Goal: Navigation & Orientation: Find specific page/section

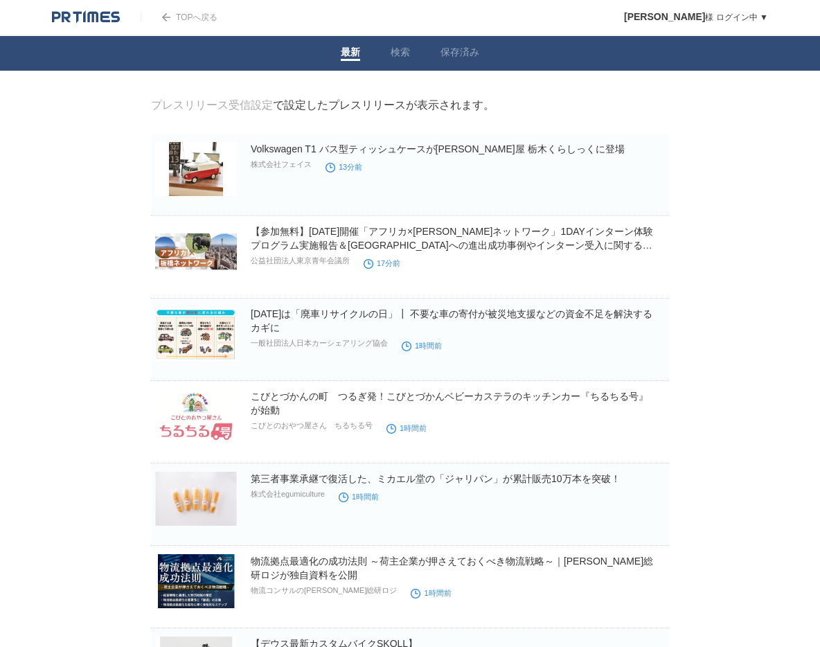
click at [82, 21] on img at bounding box center [86, 17] width 68 height 14
click at [457, 63] on li "保存済み" at bounding box center [459, 53] width 69 height 35
click at [461, 55] on link "保存済み" at bounding box center [460, 53] width 39 height 15
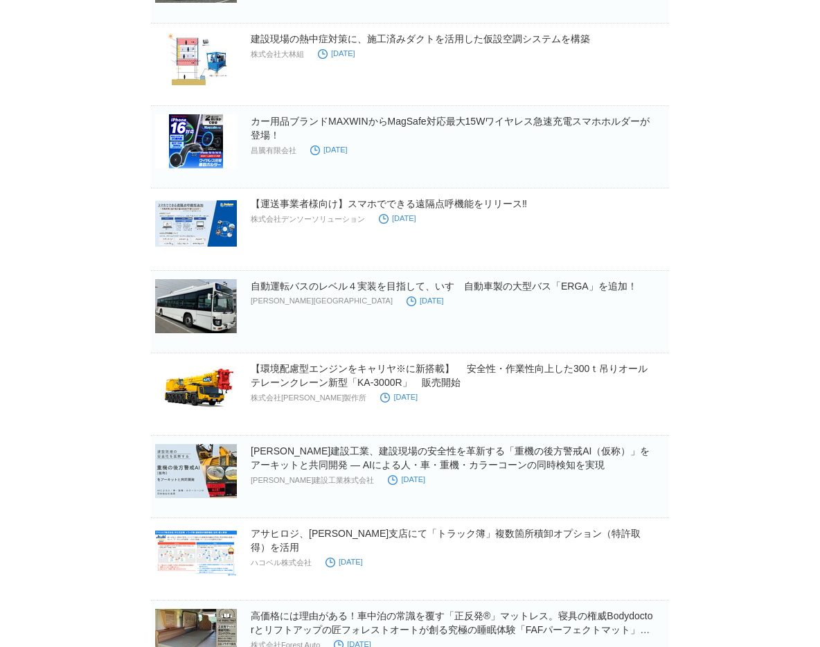
scroll to position [1716, 0]
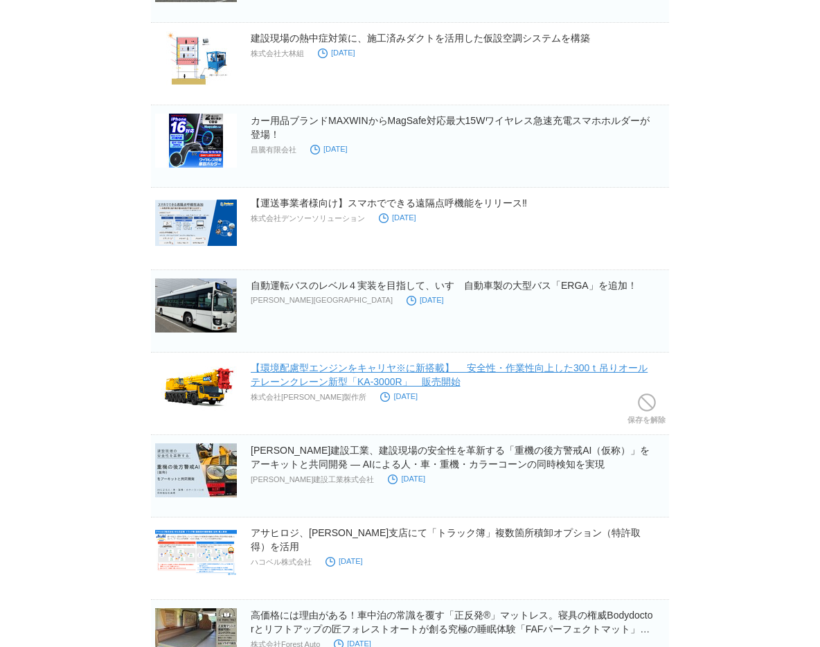
click at [549, 368] on link "【環境配慮型エンジンをキャリヤ※に新搭載】　 安全性・作業性向上した300ｔ吊りオールテレーンクレーン新型「KA-3000R」　販売開始" at bounding box center [449, 374] width 397 height 25
